Goal: Task Accomplishment & Management: Use online tool/utility

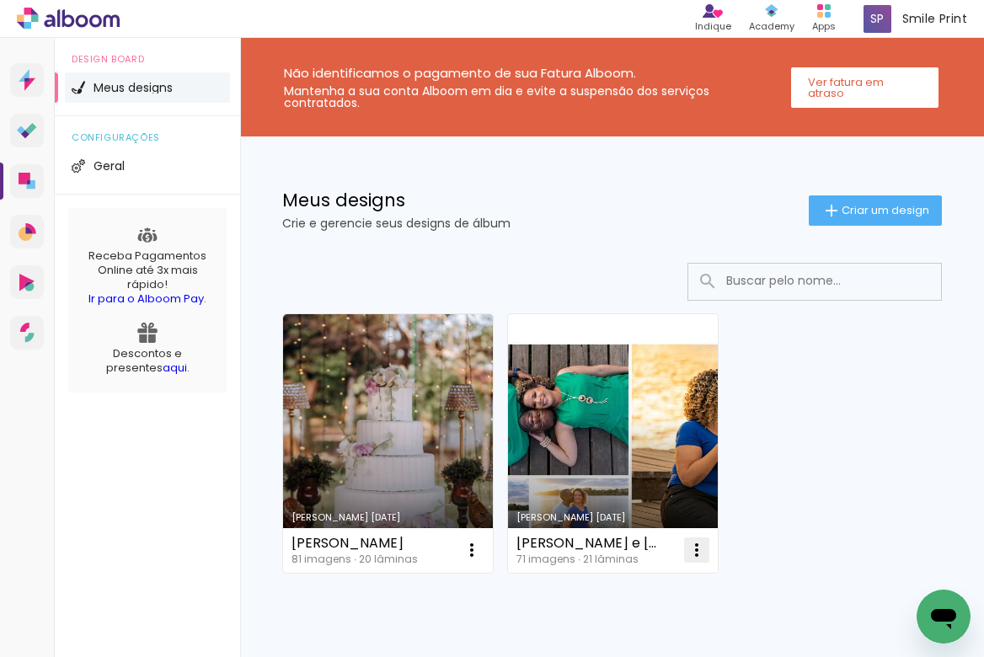
click at [711, 556] on paper-icon-button at bounding box center [697, 550] width 34 height 34
click at [591, 651] on paper-item "Excluir" at bounding box center [630, 661] width 166 height 34
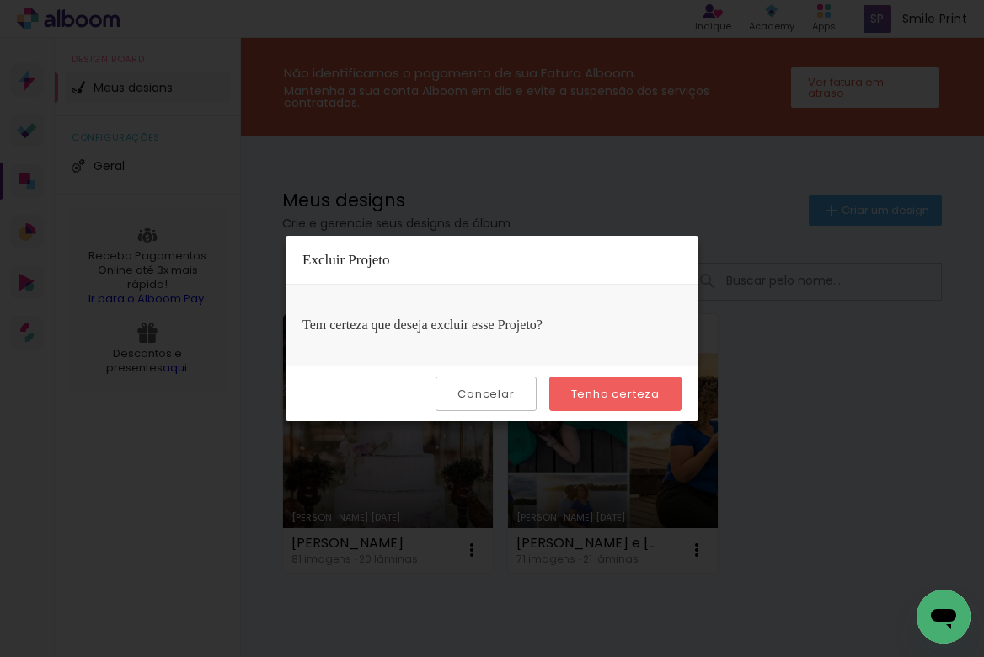
click at [0, 0] on slot "Tenho certeza" at bounding box center [0, 0] width 0 height 0
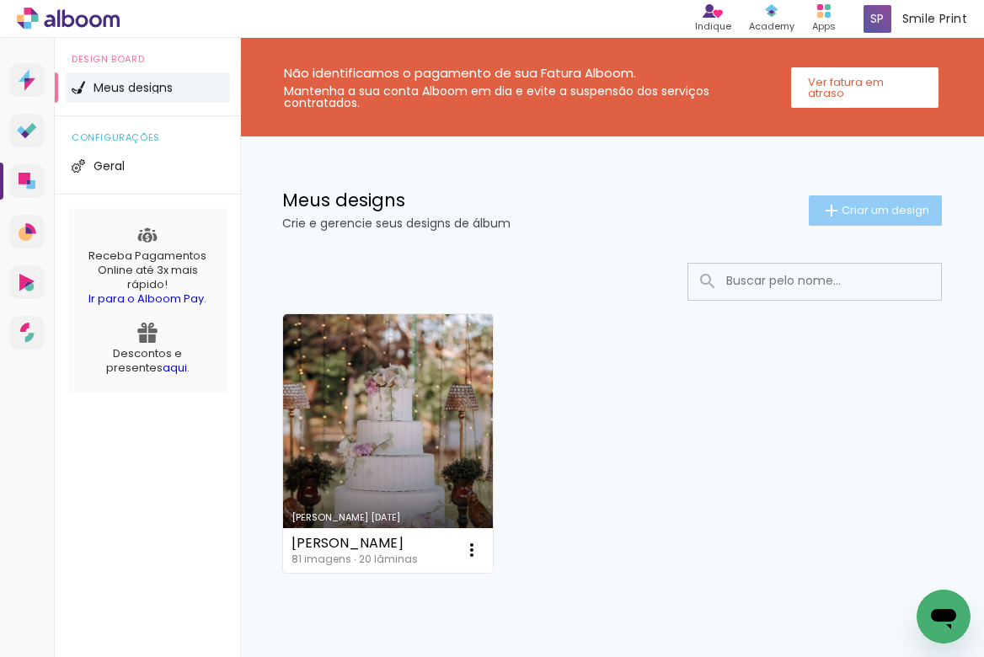
click at [858, 210] on span "Criar um design" at bounding box center [885, 210] width 88 height 11
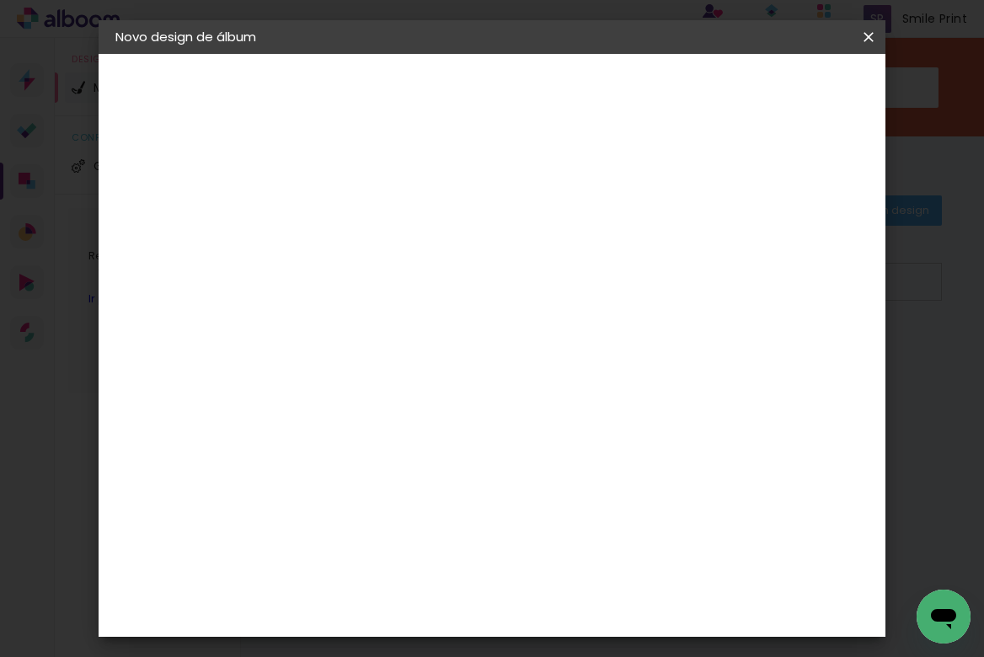
click at [397, 208] on paper-input-container "Título do álbum" at bounding box center [391, 226] width 12 height 43
type input "Guilherme & Leticia"
type paper-input "Guilherme & Leticia"
click at [0, 0] on slot "Avançar" at bounding box center [0, 0] width 0 height 0
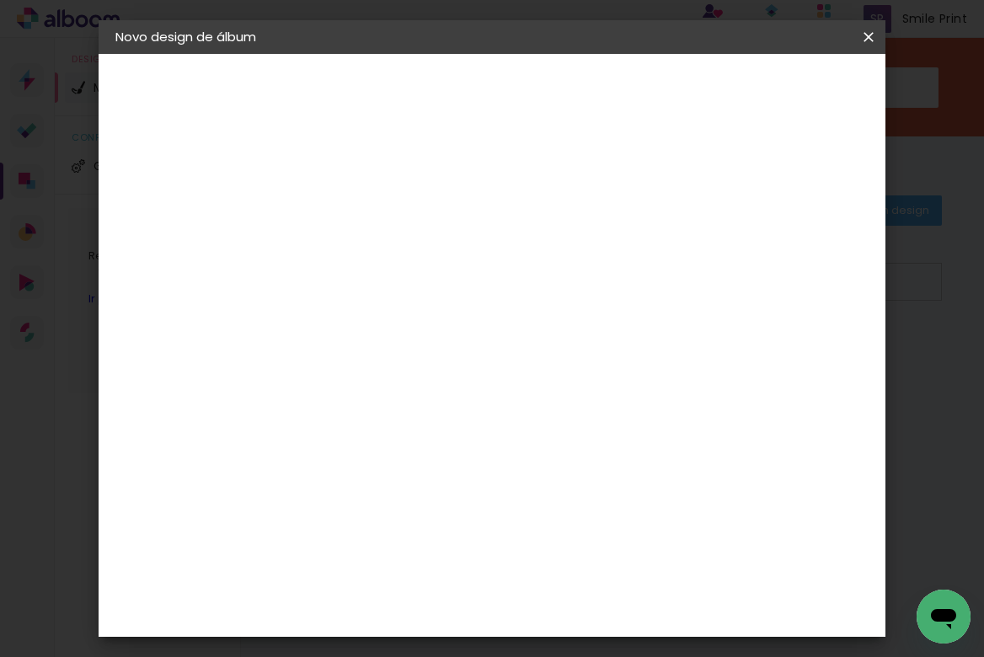
click at [473, 262] on input at bounding box center [434, 258] width 170 height 21
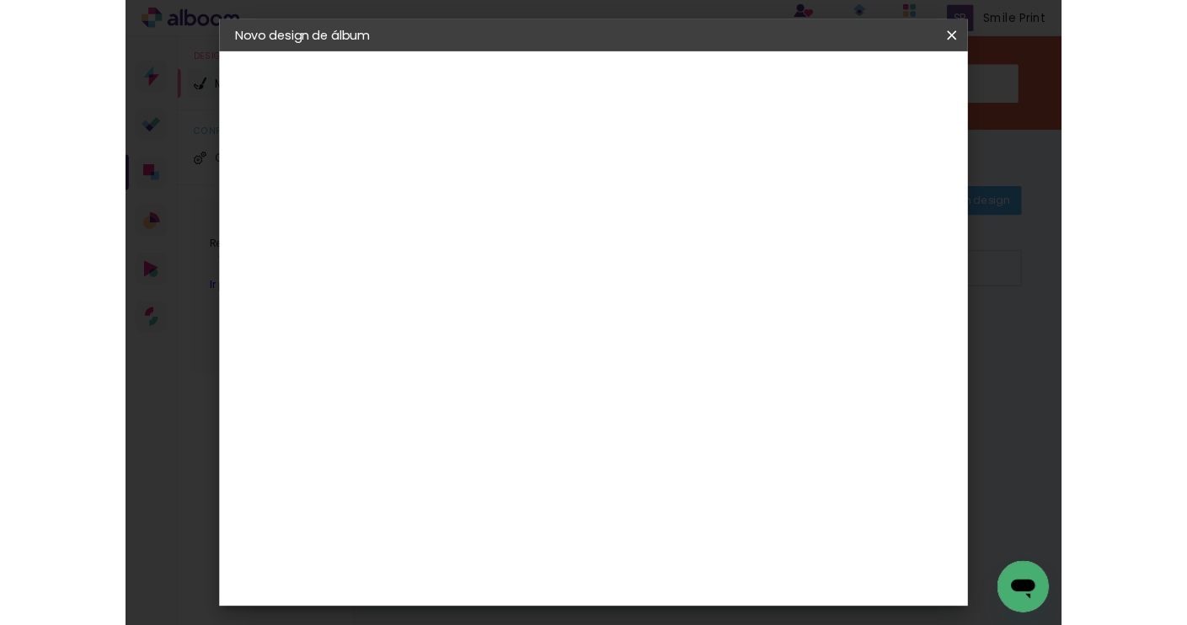
scroll to position [0, 0]
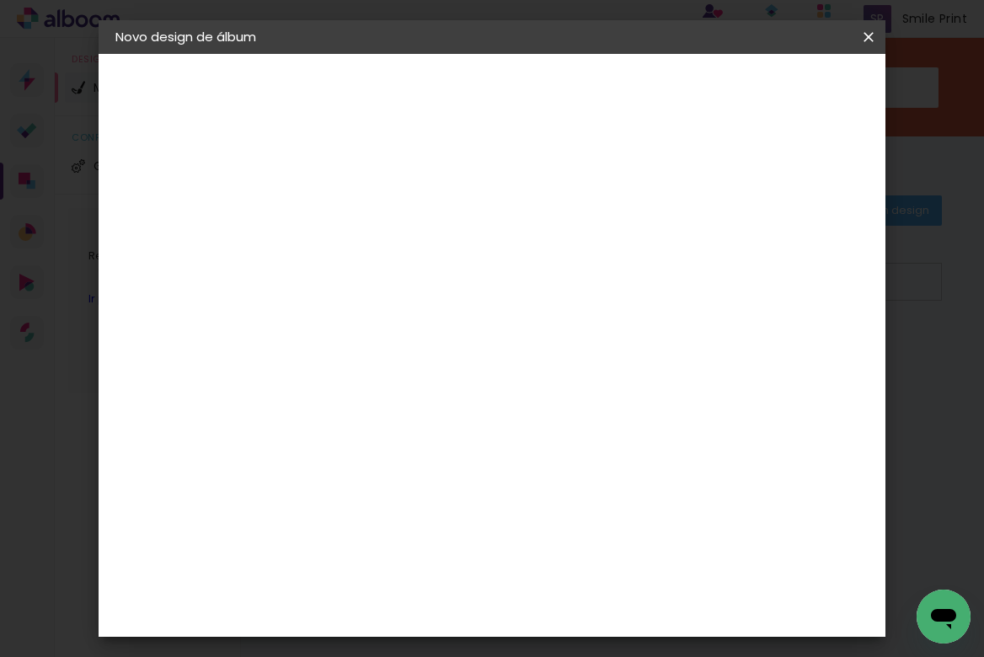
type input "prof"
type paper-input "prof"
click at [392, 374] on div "ProFox" at bounding box center [401, 380] width 45 height 13
click at [660, 101] on paper-button "Avançar" at bounding box center [619, 89] width 83 height 29
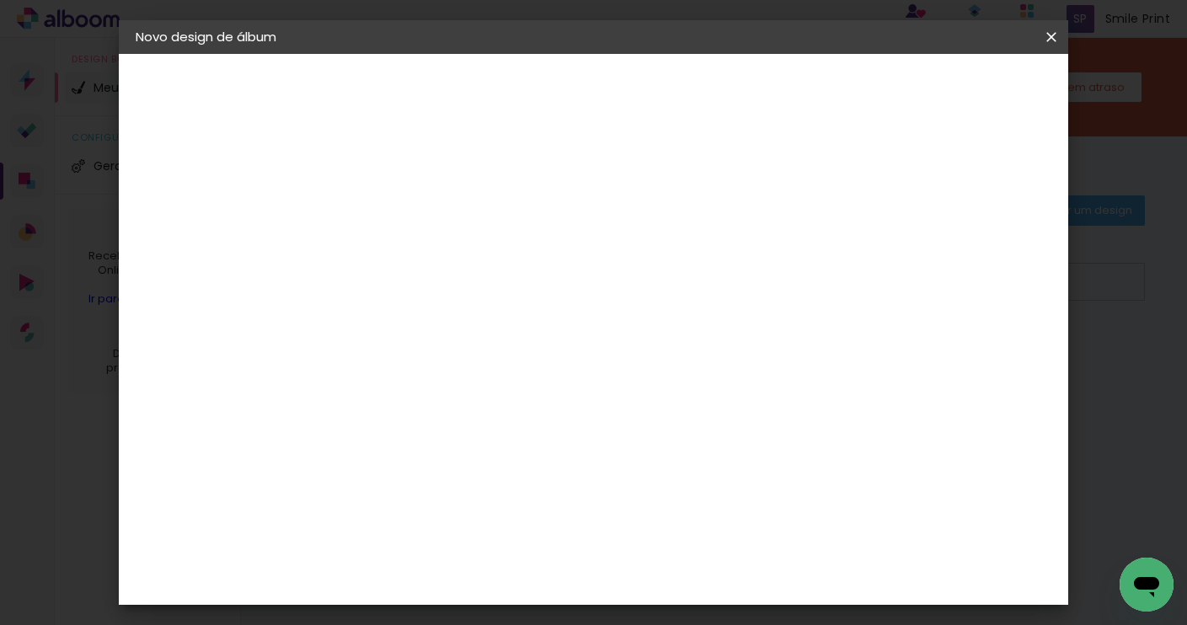
scroll to position [33, 0]
click at [525, 443] on span "25 × 30" at bounding box center [485, 460] width 78 height 35
click at [0, 0] on slot "Avançar" at bounding box center [0, 0] width 0 height 0
click at [958, 90] on span "Iniciar design" at bounding box center [920, 89] width 77 height 12
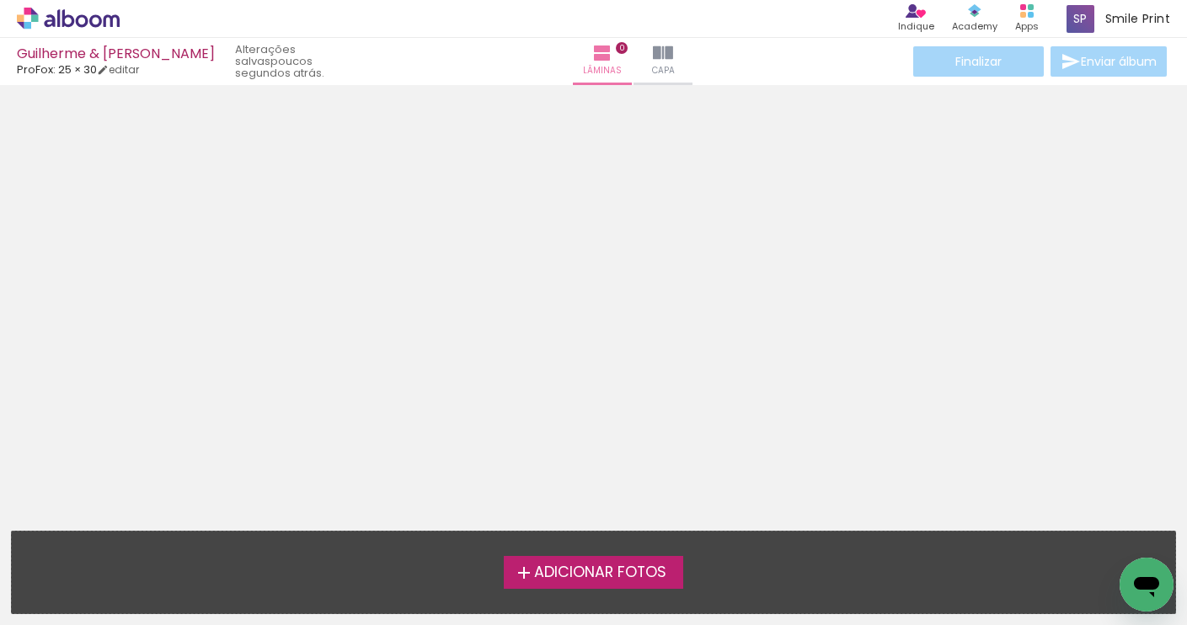
click at [83, 20] on icon at bounding box center [68, 19] width 103 height 22
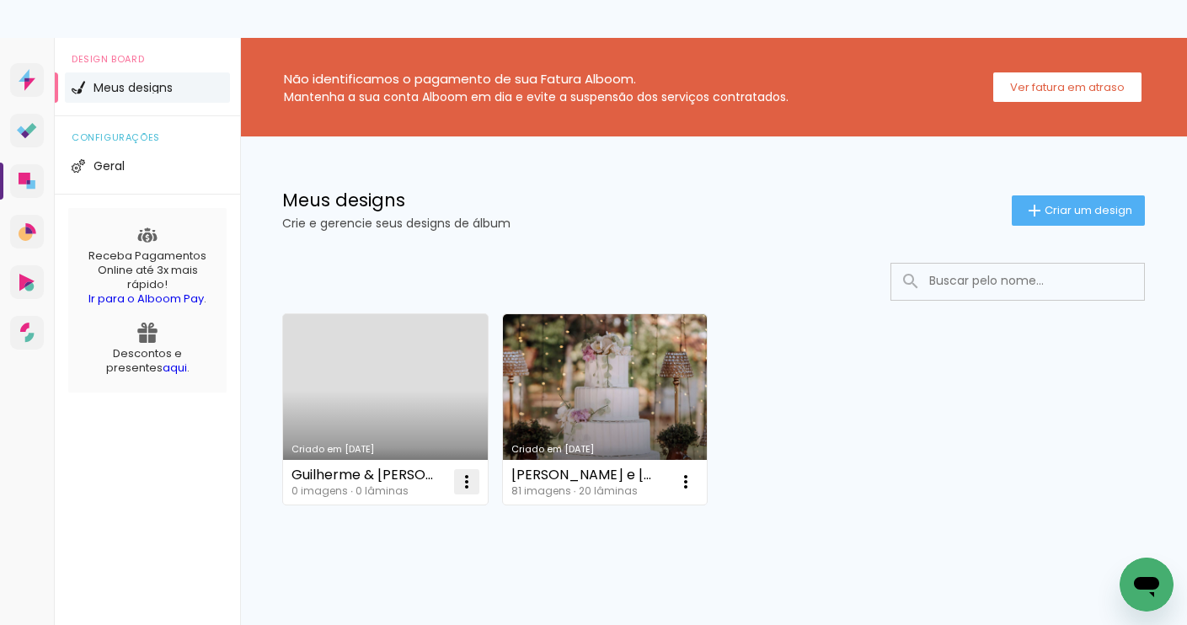
click at [472, 479] on iron-icon at bounding box center [466, 482] width 20 height 20
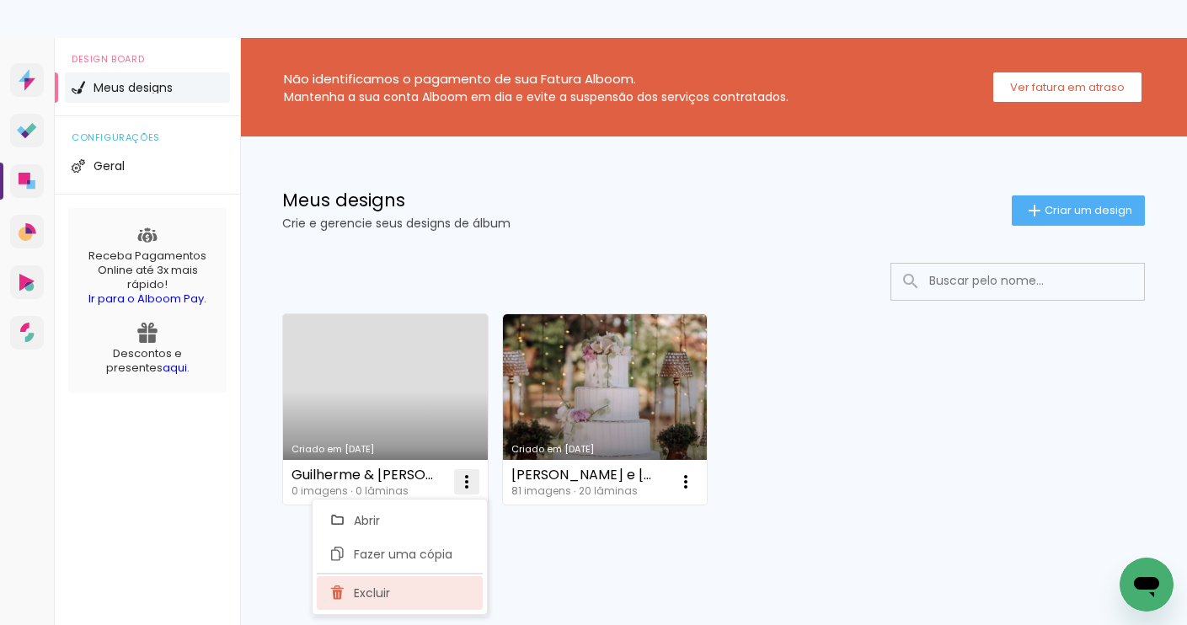
click at [390, 591] on paper-item "Excluir" at bounding box center [400, 593] width 166 height 34
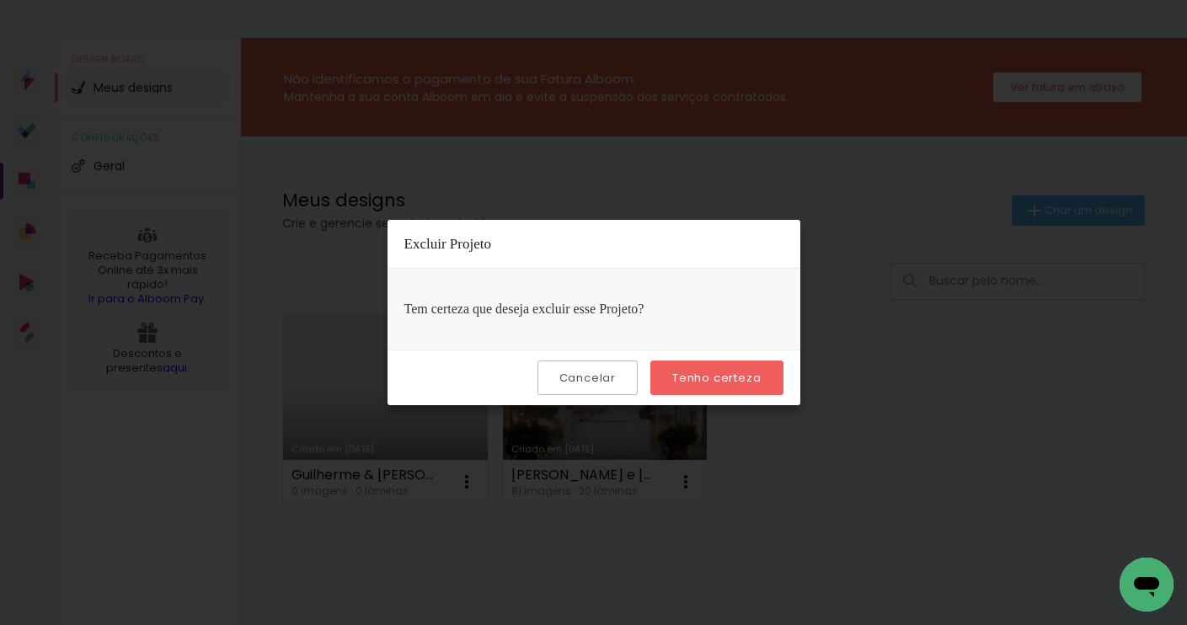
click at [0, 0] on slot "Tenho certeza" at bounding box center [0, 0] width 0 height 0
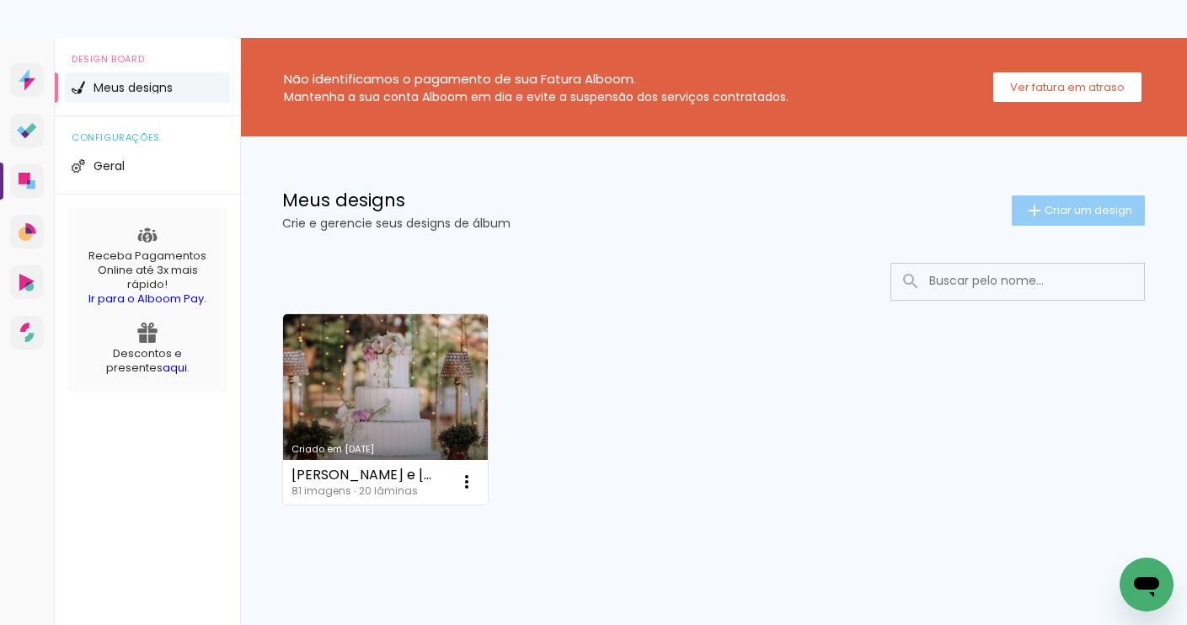
click at [1109, 209] on span "Criar um design" at bounding box center [1088, 210] width 88 height 11
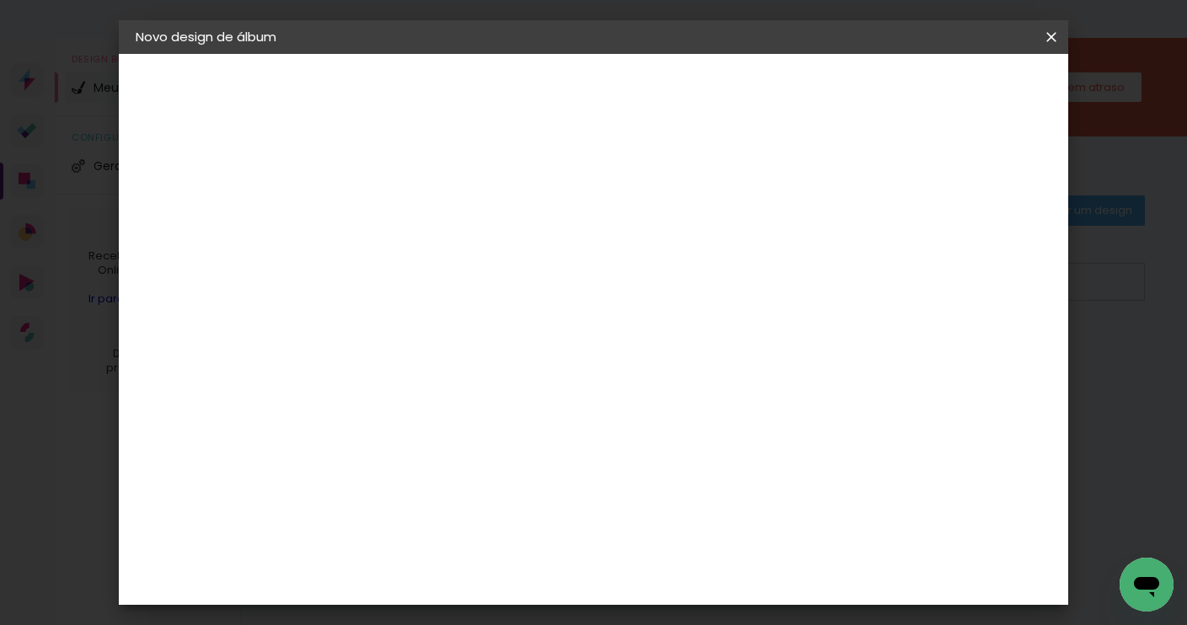
click at [411, 236] on input at bounding box center [411, 226] width 0 height 26
type input "leticia e guilherme"
type paper-input "leticia e guilherme"
click at [584, 87] on paper-button "Avançar" at bounding box center [542, 89] width 83 height 29
click at [539, 314] on input at bounding box center [454, 320] width 170 height 21
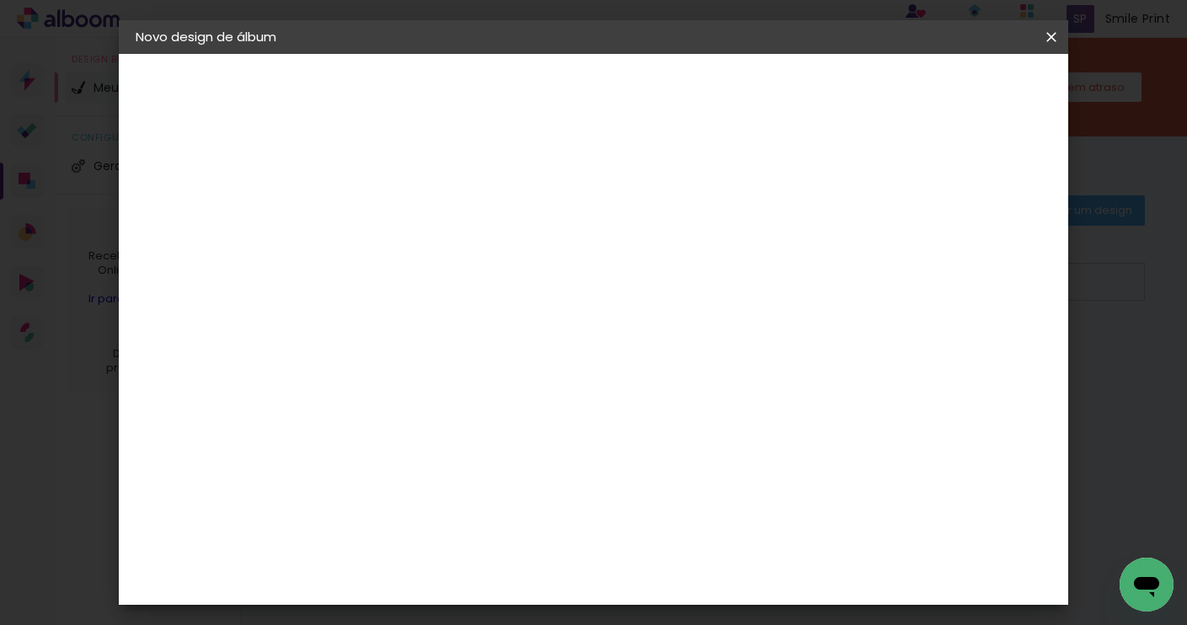
type input "profox"
type paper-input "profox"
click at [472, 197] on div "Fornecedor Escolha um fornecedor ou avance com o tamanho livre. Voltar Avançar" at bounding box center [522, 125] width 369 height 143
click at [446, 381] on div "ProFox" at bounding box center [422, 380] width 45 height 13
click at [0, 0] on slot "Avançar" at bounding box center [0, 0] width 0 height 0
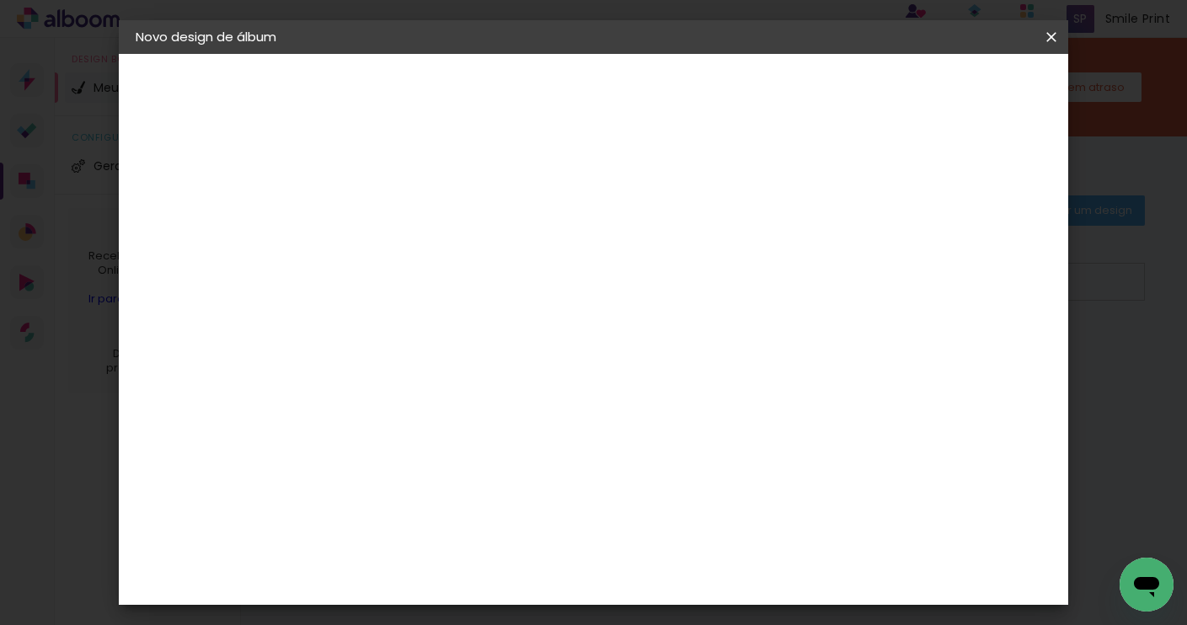
scroll to position [393, 0]
click at [525, 488] on span "25 × 25" at bounding box center [485, 510] width 78 height 45
click at [0, 0] on slot "Avançar" at bounding box center [0, 0] width 0 height 0
click at [958, 93] on span "Iniciar design" at bounding box center [920, 89] width 77 height 12
